Goal: Navigation & Orientation: Find specific page/section

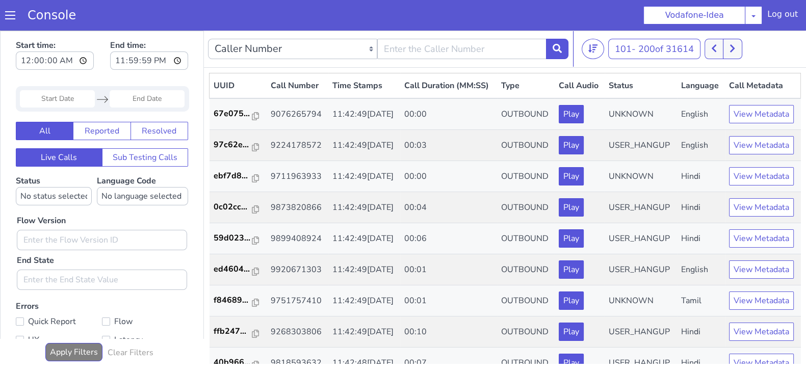
click at [736, 44] on icon at bounding box center [733, 48] width 6 height 9
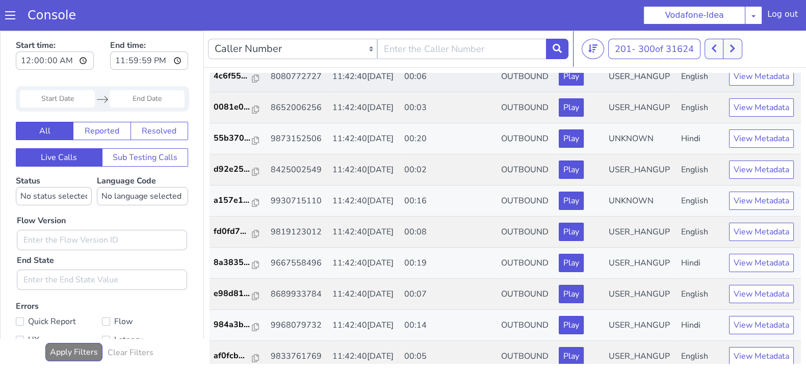
scroll to position [418, 0]
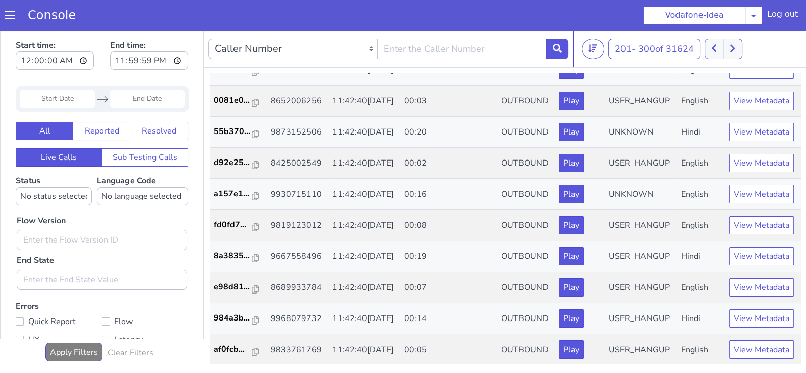
click at [735, 51] on icon at bounding box center [733, 48] width 6 height 9
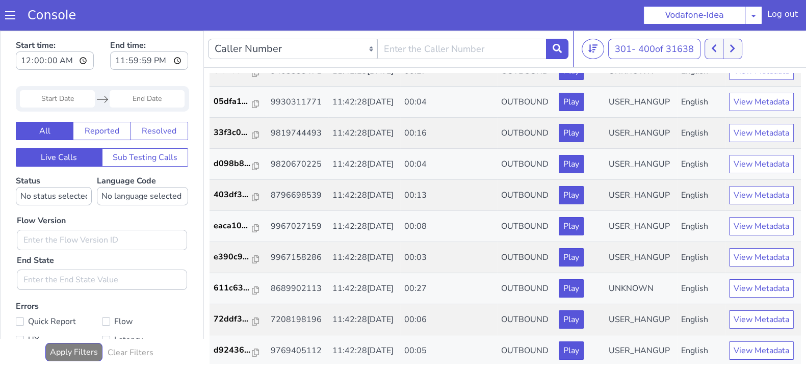
scroll to position [743, 0]
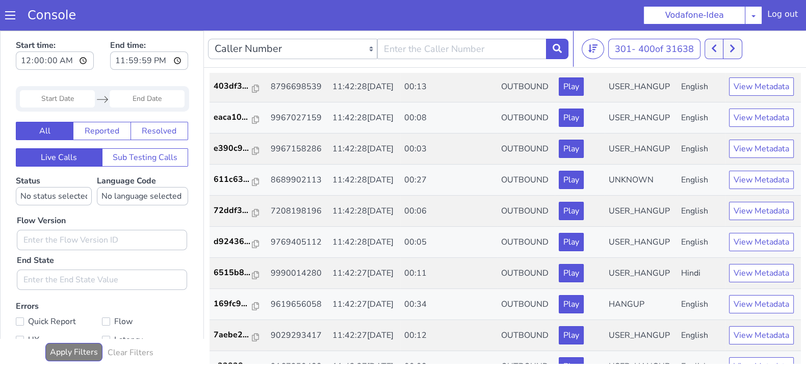
click at [736, 45] on icon at bounding box center [733, 48] width 6 height 9
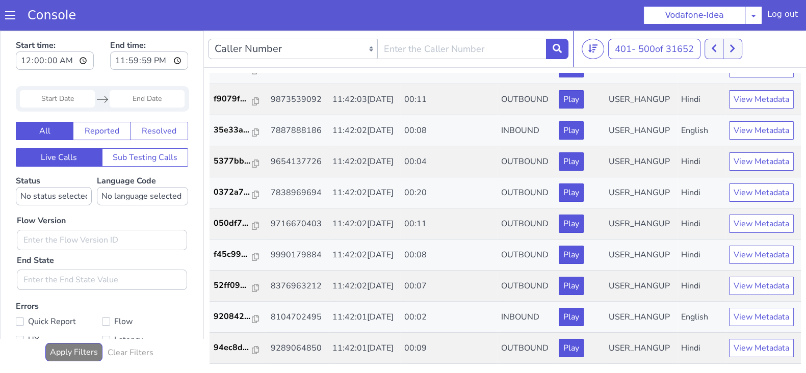
scroll to position [3, 0]
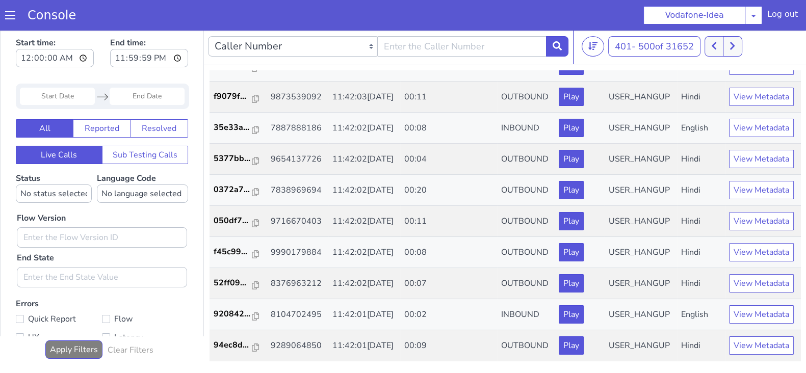
click at [736, 42] on icon at bounding box center [733, 45] width 6 height 9
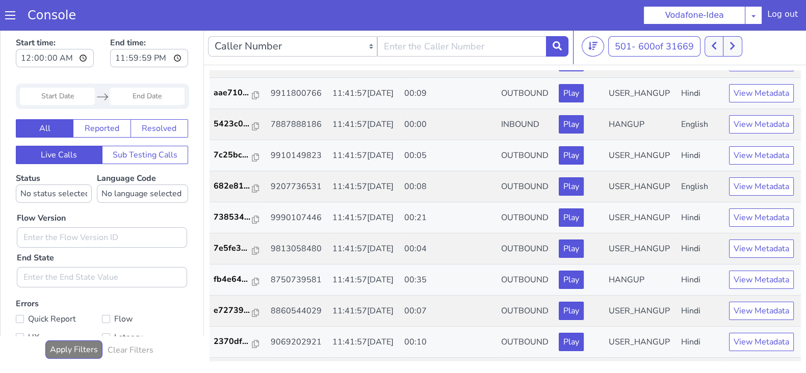
scroll to position [2009, 0]
click at [735, 48] on icon at bounding box center [732, 46] width 5 height 8
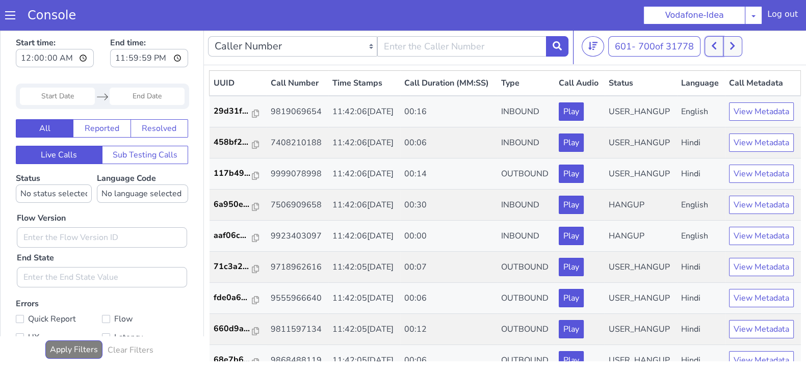
click at [714, 48] on icon at bounding box center [715, 45] width 6 height 9
